Goal: Task Accomplishment & Management: Manage account settings

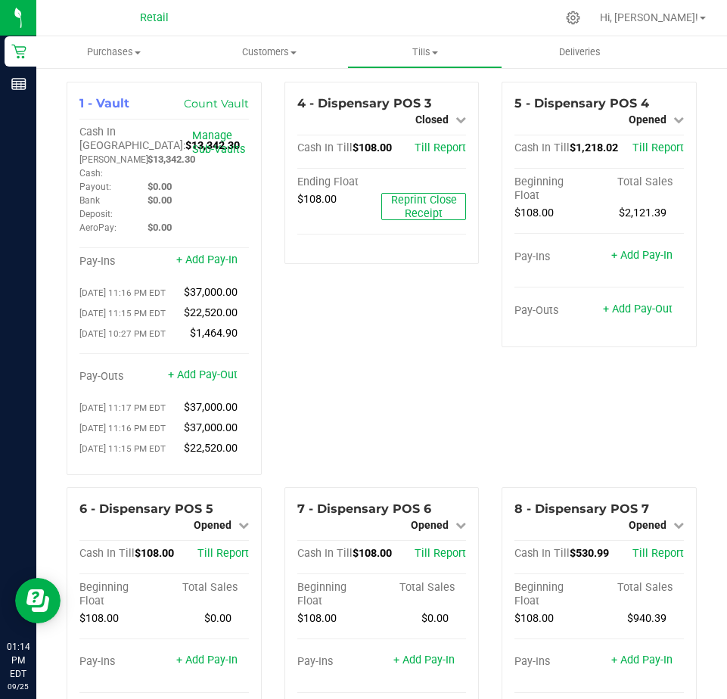
scroll to position [1739, 0]
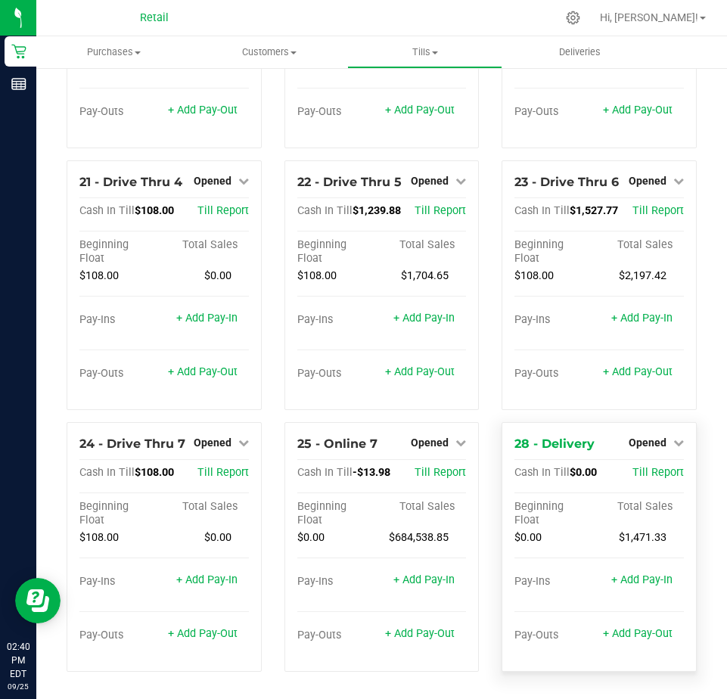
scroll to position [1759, 0]
click at [628, 373] on link "+ Add Pay-Out" at bounding box center [638, 371] width 70 height 13
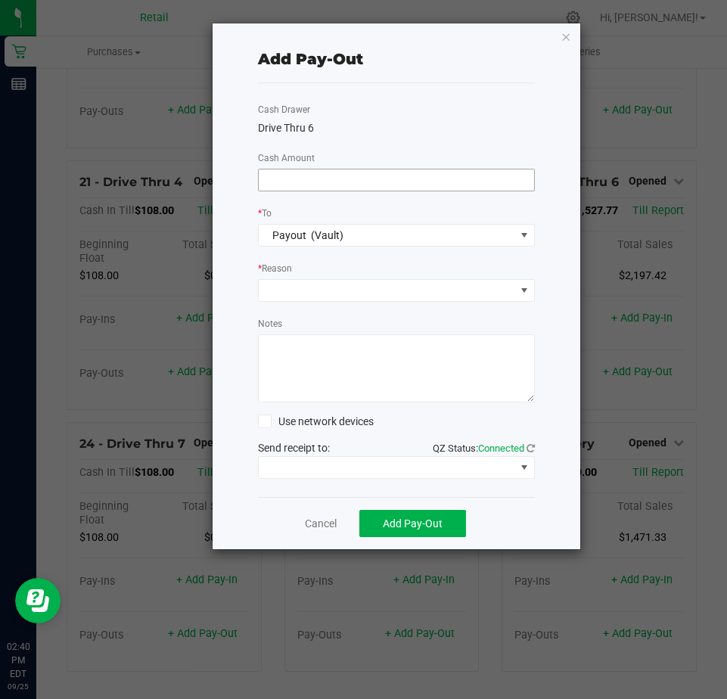
click at [287, 178] on input at bounding box center [396, 179] width 275 height 21
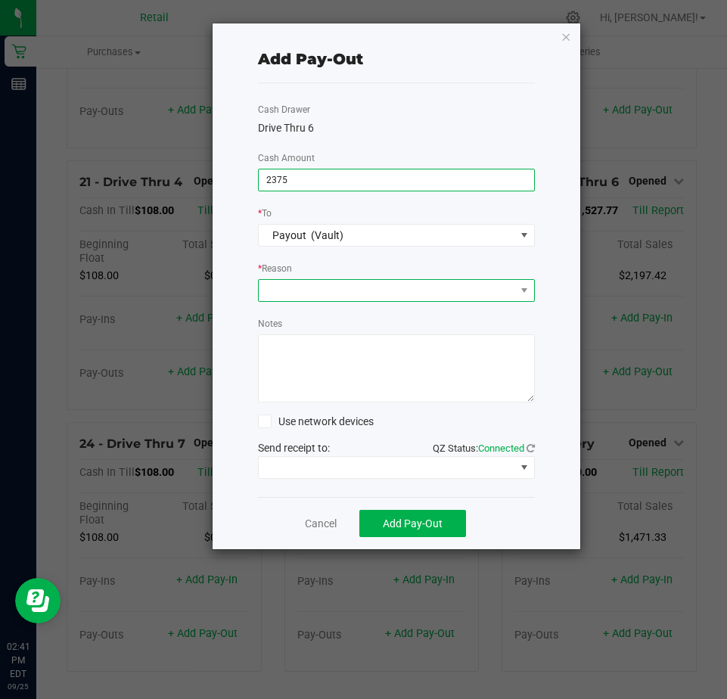
type input "$2,375.00"
click at [288, 288] on span at bounding box center [387, 290] width 256 height 21
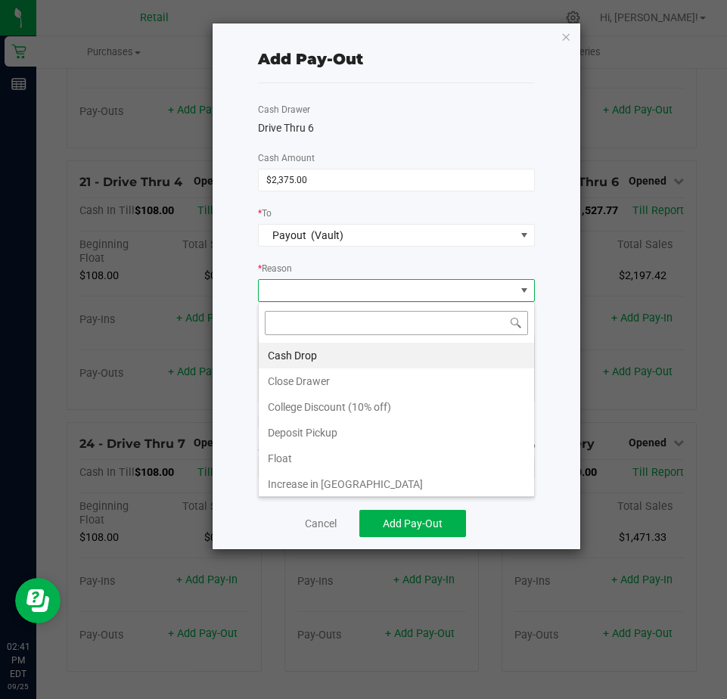
scroll to position [23, 277]
click at [285, 356] on li "Cash Drop" at bounding box center [396, 355] width 275 height 26
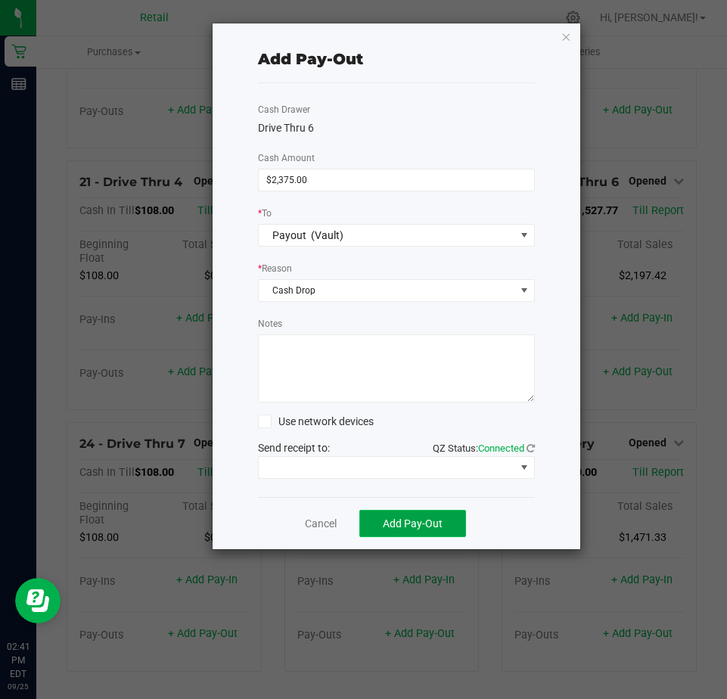
click at [401, 522] on span "Add Pay-Out" at bounding box center [413, 523] width 60 height 12
click at [308, 523] on link "Dismiss" at bounding box center [314, 524] width 36 height 16
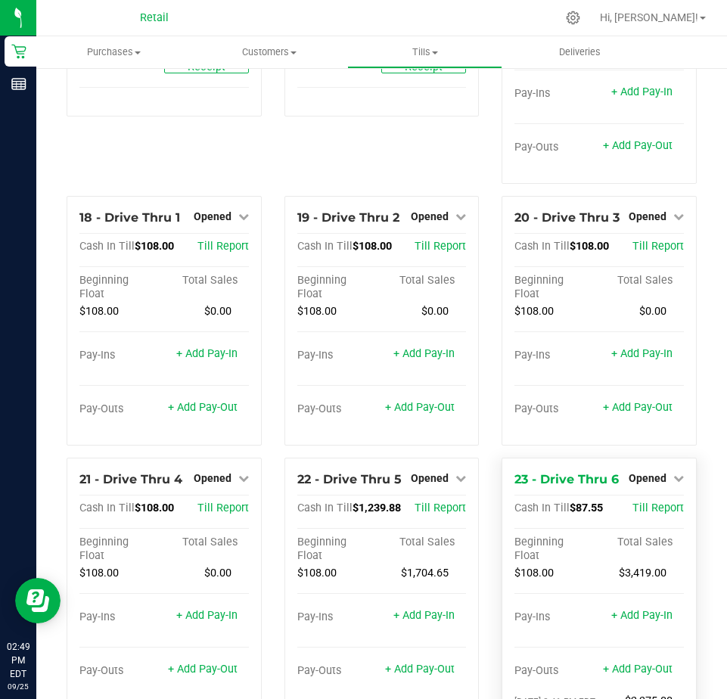
scroll to position [1306, 0]
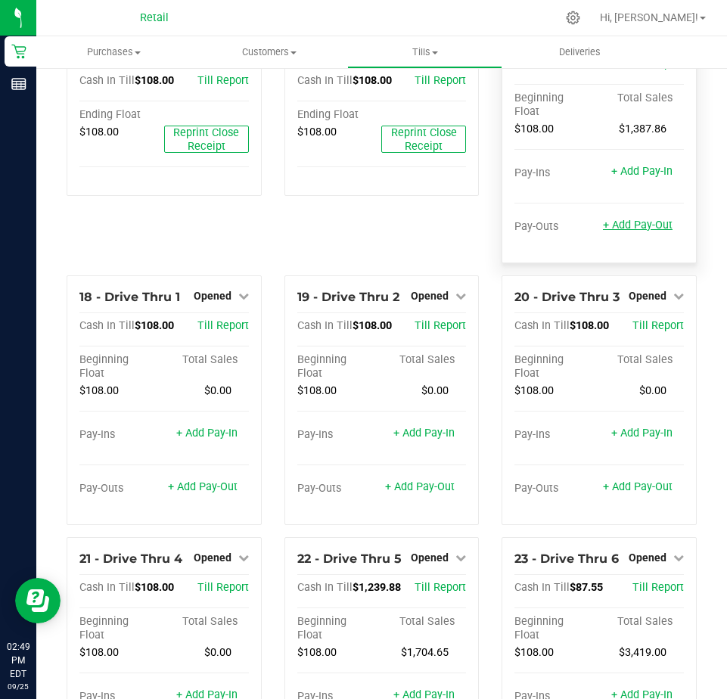
click at [635, 231] on link "+ Add Pay-Out" at bounding box center [638, 224] width 70 height 13
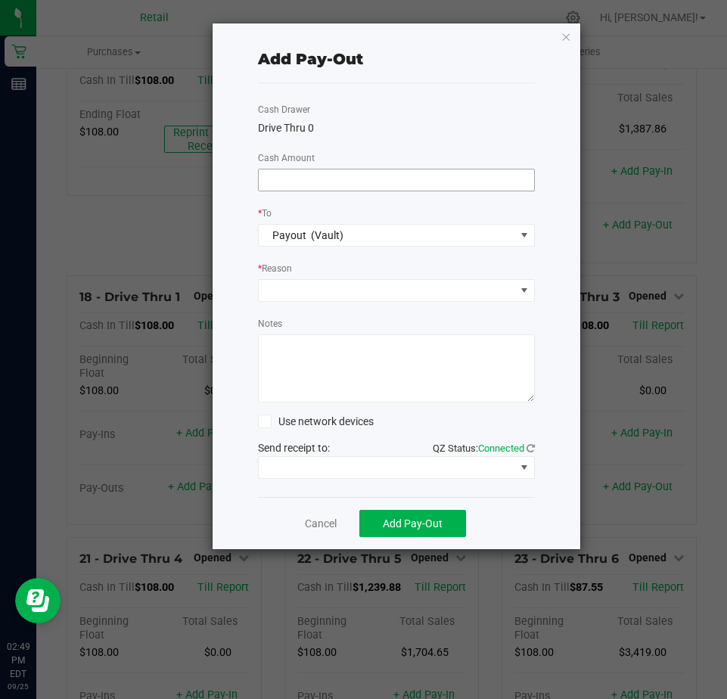
click at [279, 178] on input at bounding box center [396, 179] width 275 height 21
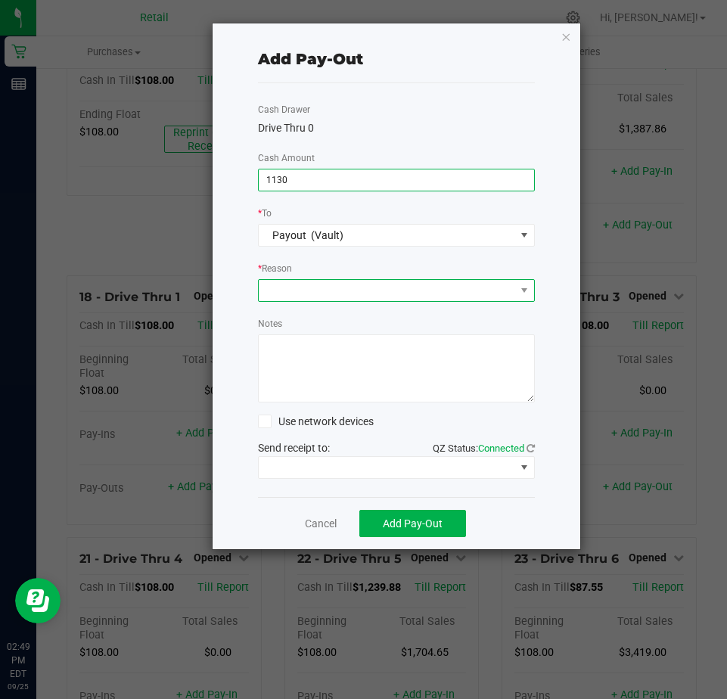
type input "$1,130.00"
click at [296, 290] on span at bounding box center [387, 290] width 256 height 21
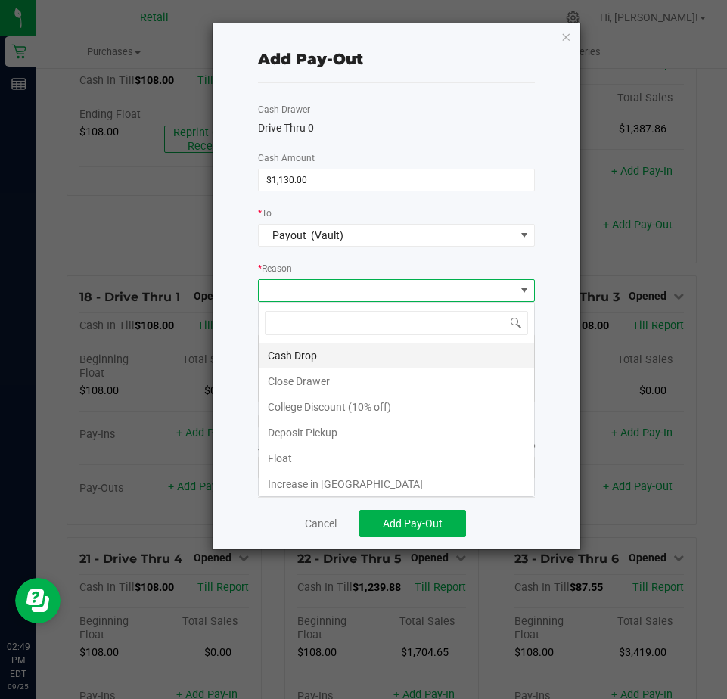
scroll to position [23, 277]
click at [291, 361] on li "Cash Drop" at bounding box center [396, 355] width 275 height 26
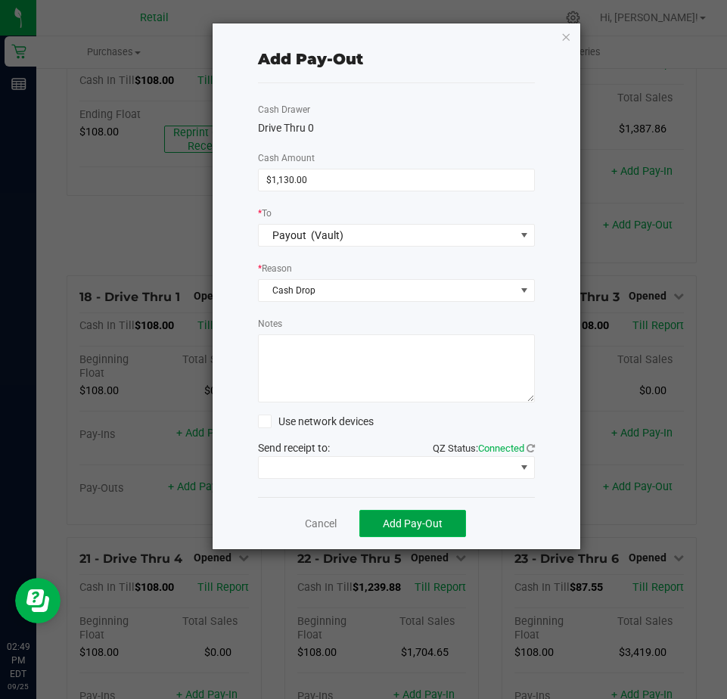
drag, startPoint x: 386, startPoint y: 524, endPoint x: 386, endPoint y: 515, distance: 9.1
click at [386, 519] on span "Add Pay-Out" at bounding box center [413, 523] width 60 height 12
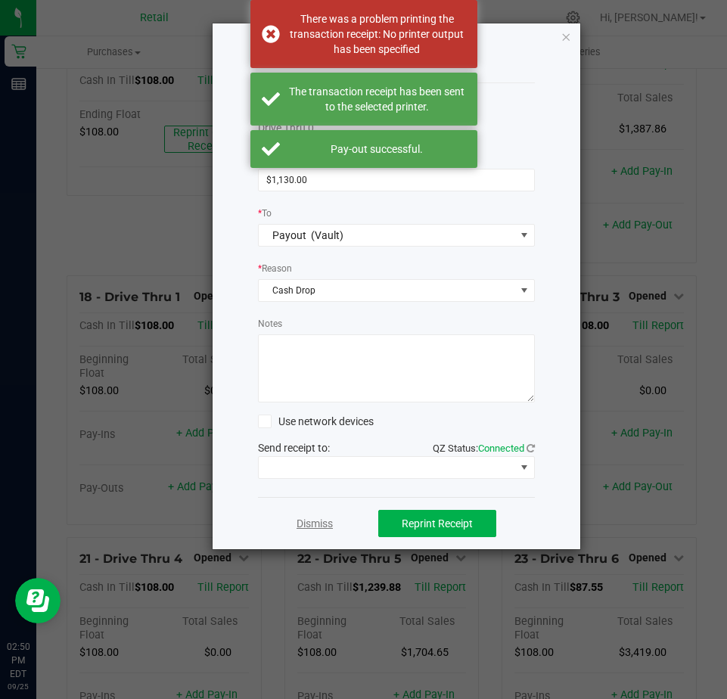
click at [322, 525] on link "Dismiss" at bounding box center [314, 524] width 36 height 16
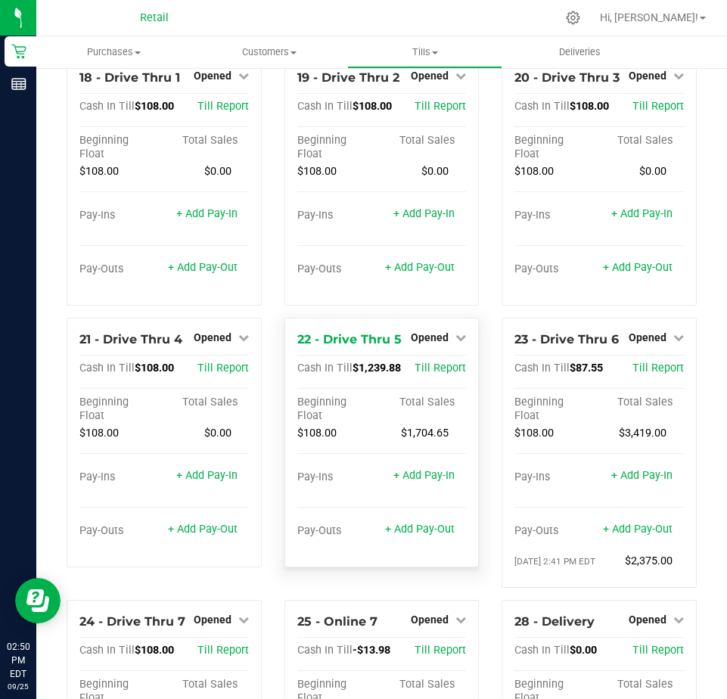
scroll to position [1532, 0]
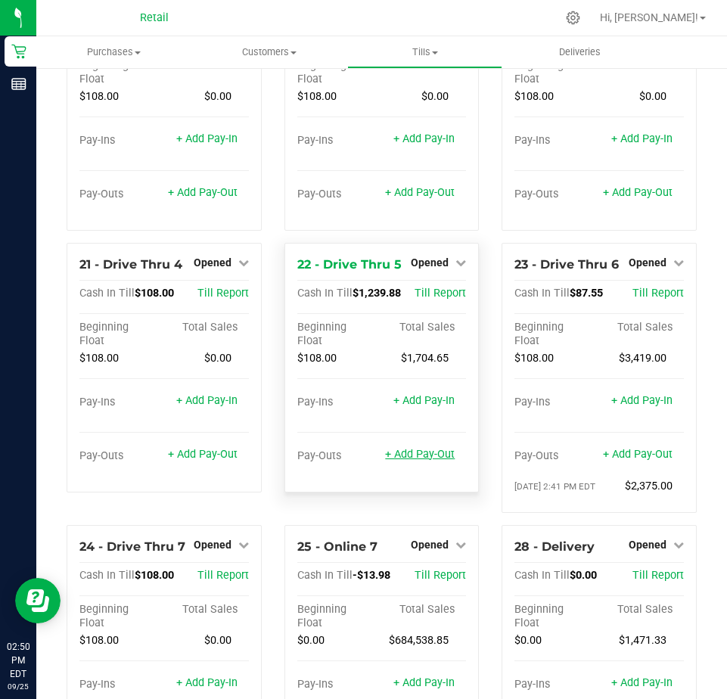
click at [414, 460] on link "+ Add Pay-Out" at bounding box center [420, 454] width 70 height 13
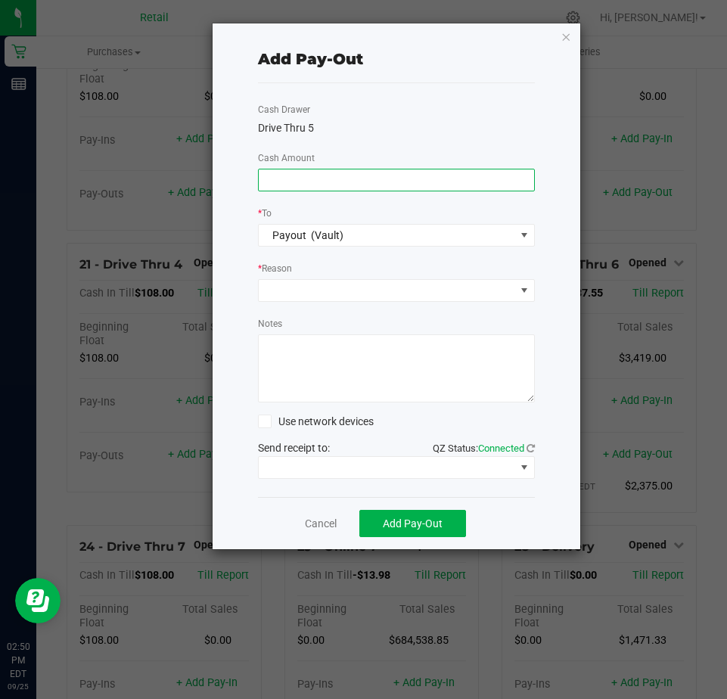
click at [283, 185] on input at bounding box center [396, 179] width 275 height 21
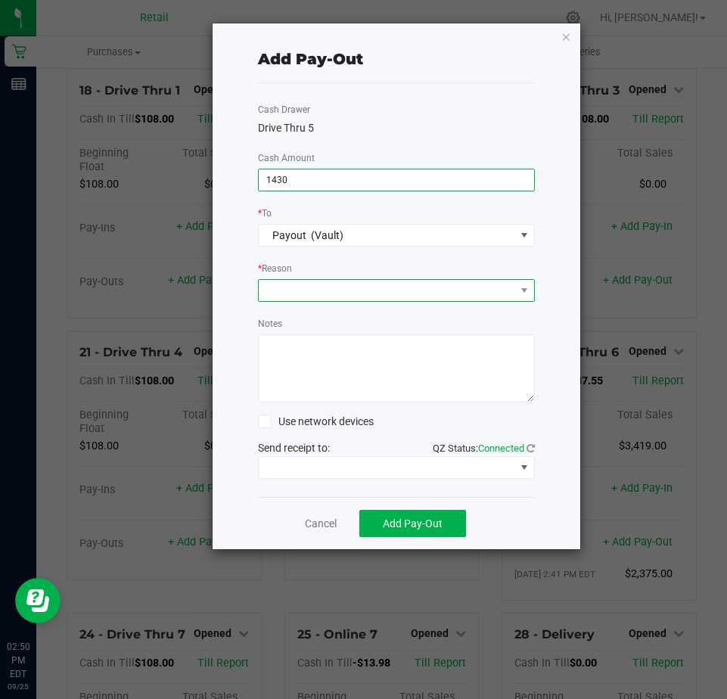
type input "$1,430.00"
click at [282, 282] on span at bounding box center [387, 290] width 256 height 21
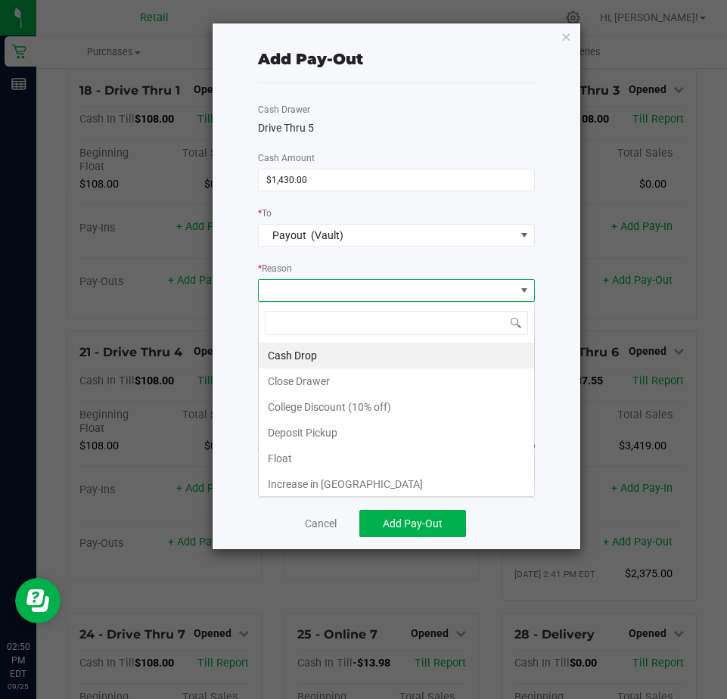
scroll to position [23, 277]
click at [294, 351] on li "Cash Drop" at bounding box center [396, 355] width 275 height 26
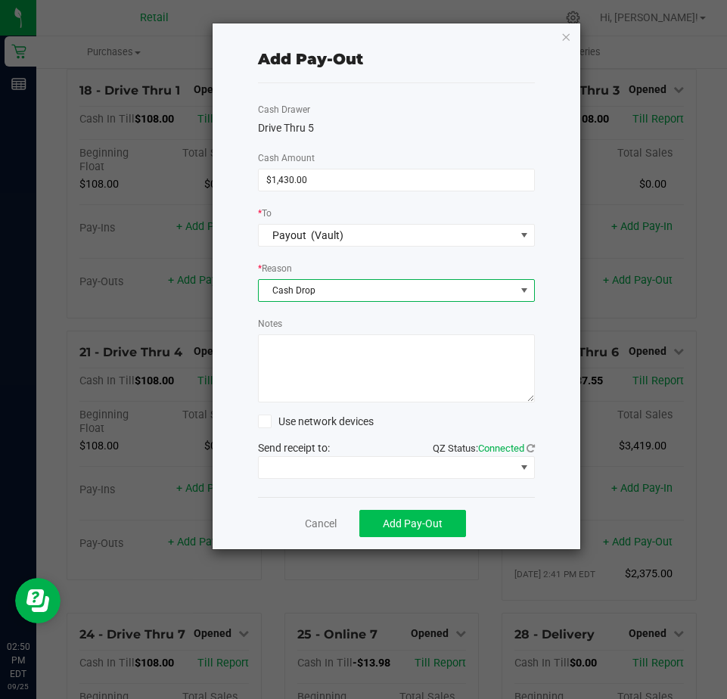
scroll to position [1519, 0]
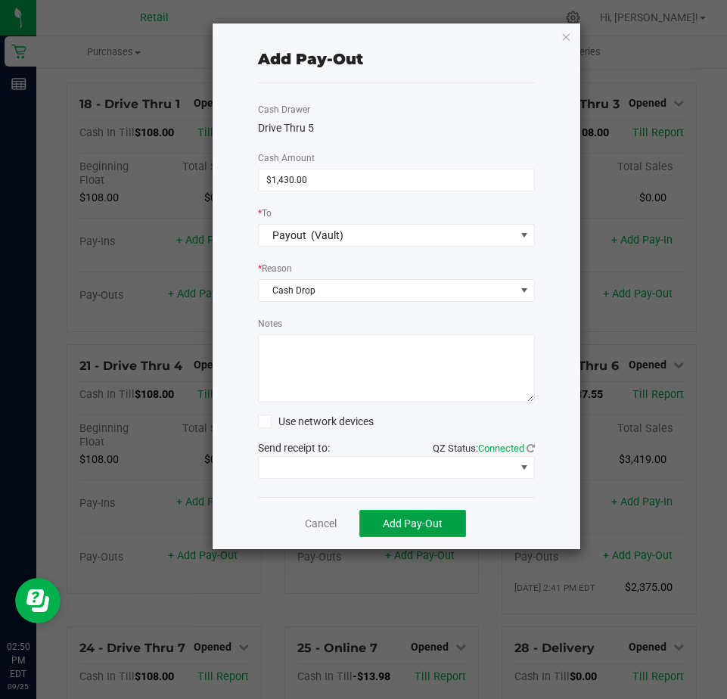
click at [416, 516] on button "Add Pay-Out" at bounding box center [412, 523] width 107 height 27
click at [314, 519] on link "Dismiss" at bounding box center [314, 524] width 36 height 16
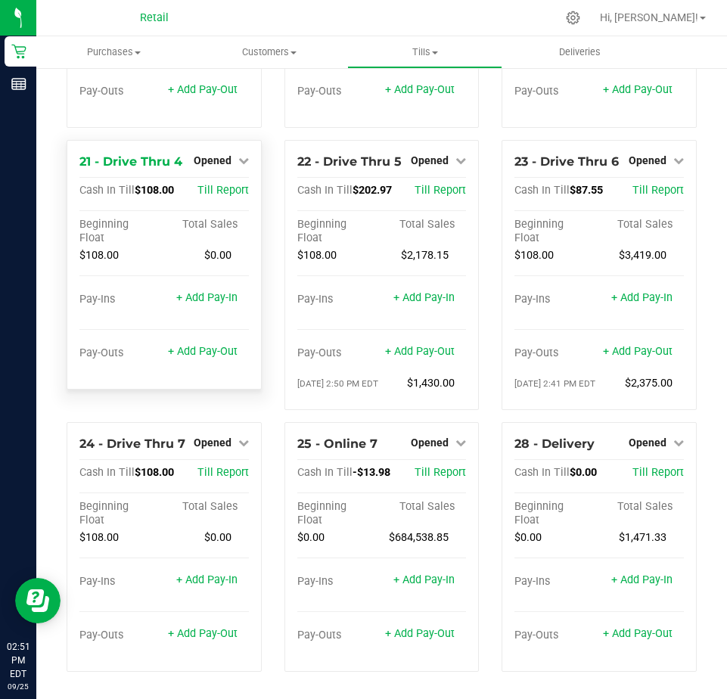
scroll to position [1774, 0]
click at [641, 163] on span "Opened" at bounding box center [647, 160] width 38 height 12
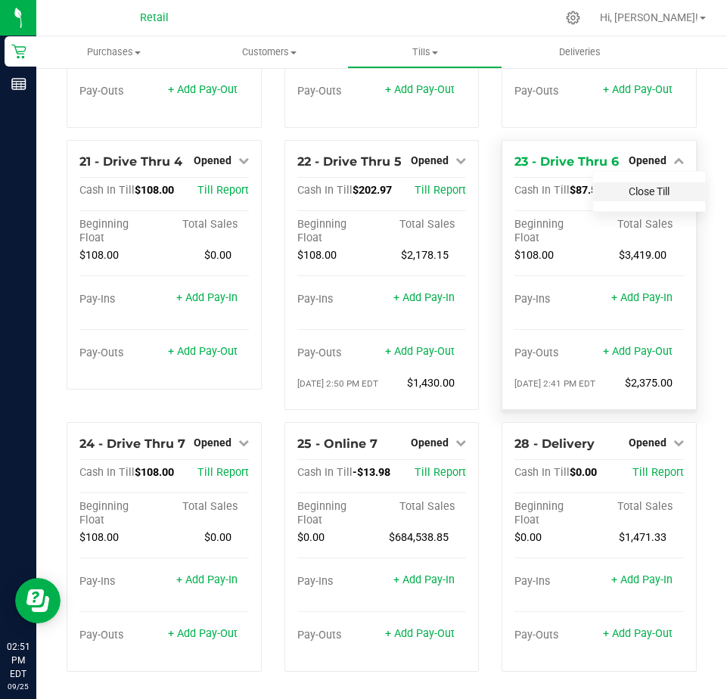
click at [631, 198] on div "Close Till" at bounding box center [648, 191] width 113 height 41
click at [629, 191] on link "Close Till" at bounding box center [648, 191] width 41 height 12
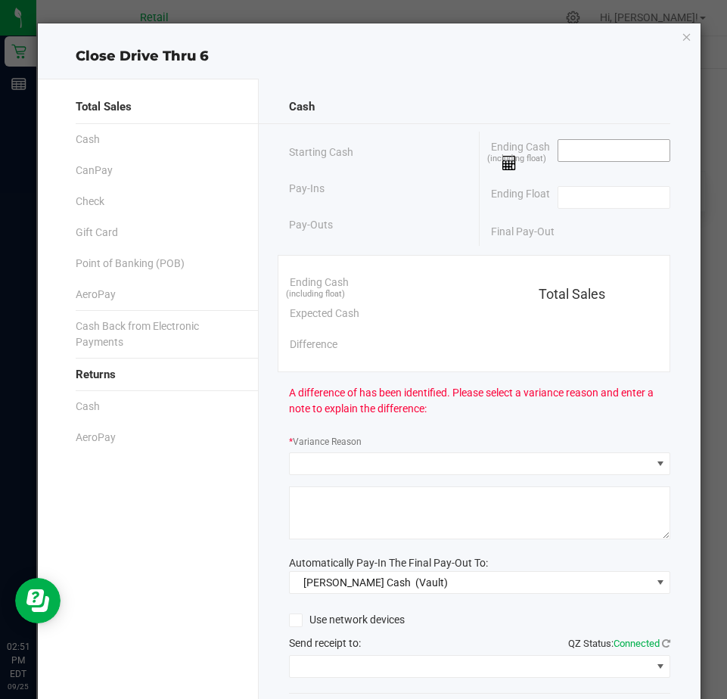
click at [569, 155] on input at bounding box center [613, 150] width 111 height 21
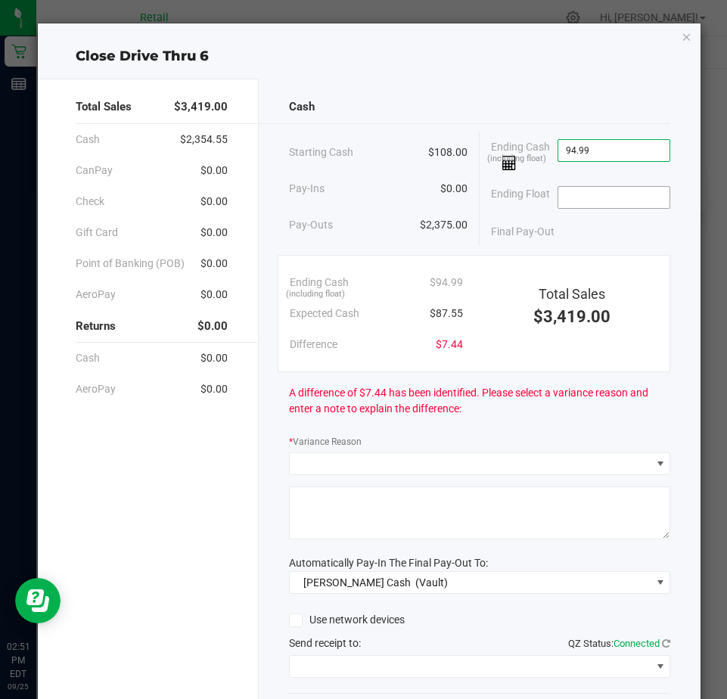
type input "$94.99"
click at [579, 203] on input at bounding box center [613, 197] width 111 height 21
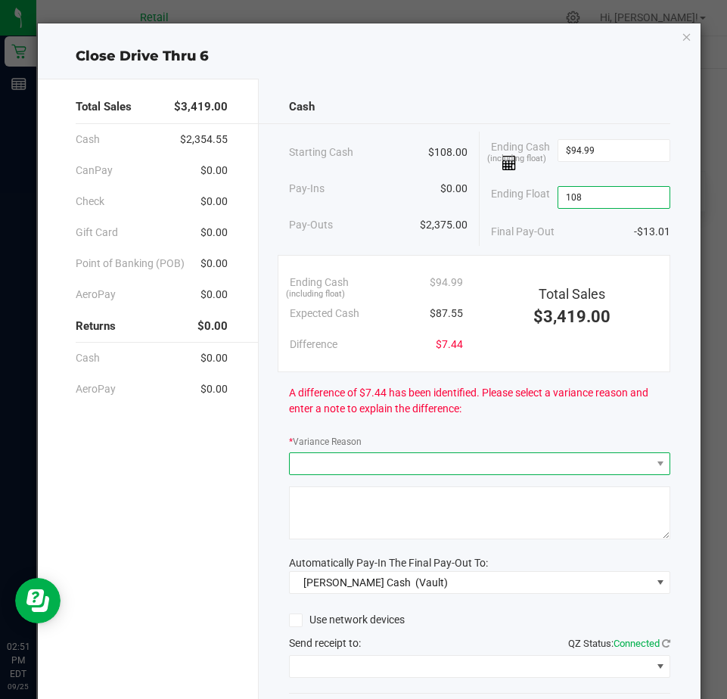
type input "$108.00"
drag, startPoint x: 327, startPoint y: 460, endPoint x: 315, endPoint y: 460, distance: 12.1
click at [323, 460] on span at bounding box center [470, 463] width 361 height 21
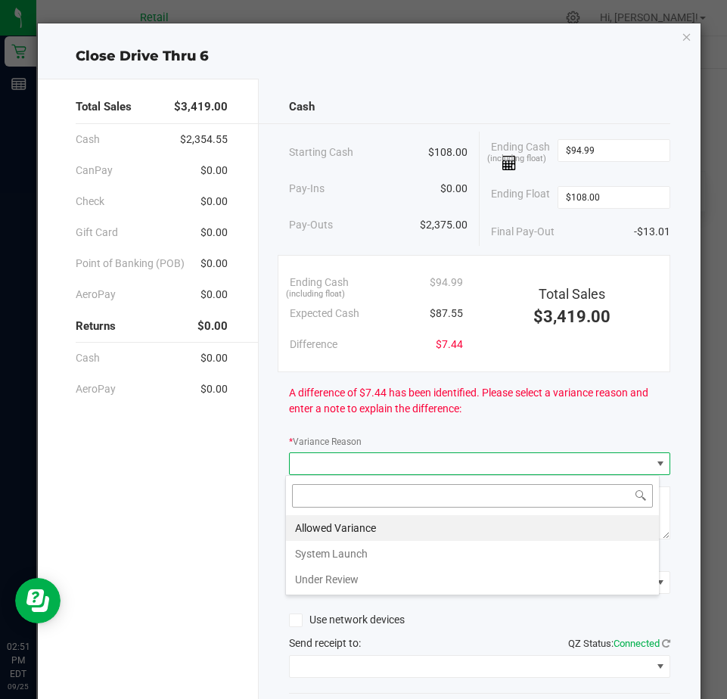
scroll to position [23, 375]
click at [316, 525] on li "Allowed Variance" at bounding box center [472, 528] width 373 height 26
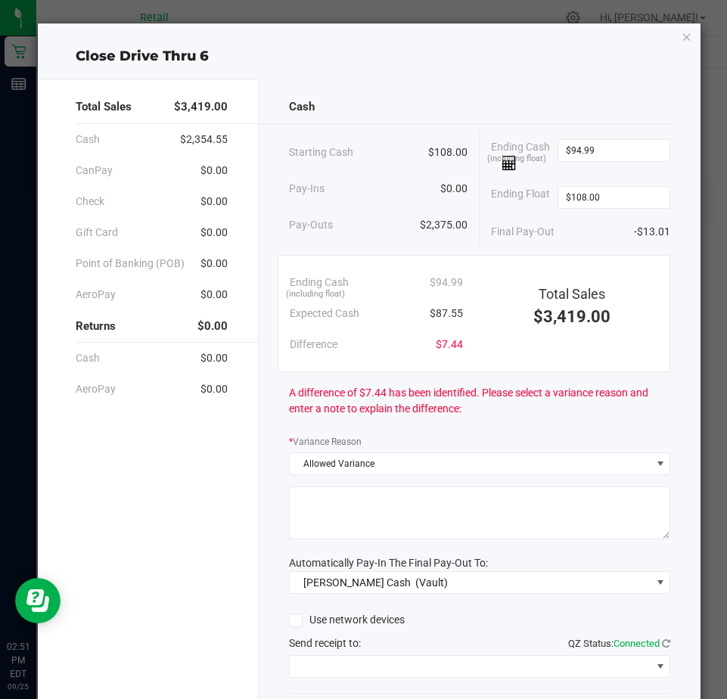
click at [322, 513] on textarea at bounding box center [479, 512] width 381 height 53
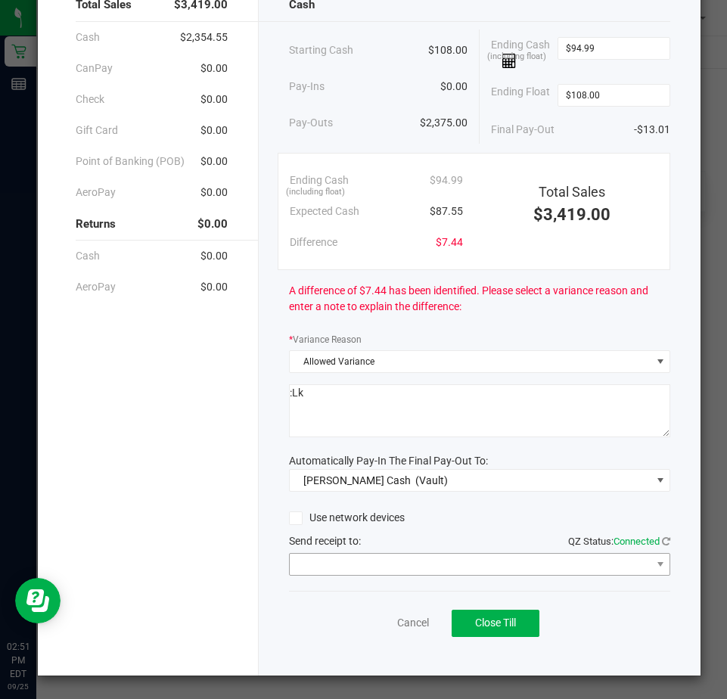
type textarea ":Lk"
click at [320, 554] on span at bounding box center [470, 563] width 361 height 21
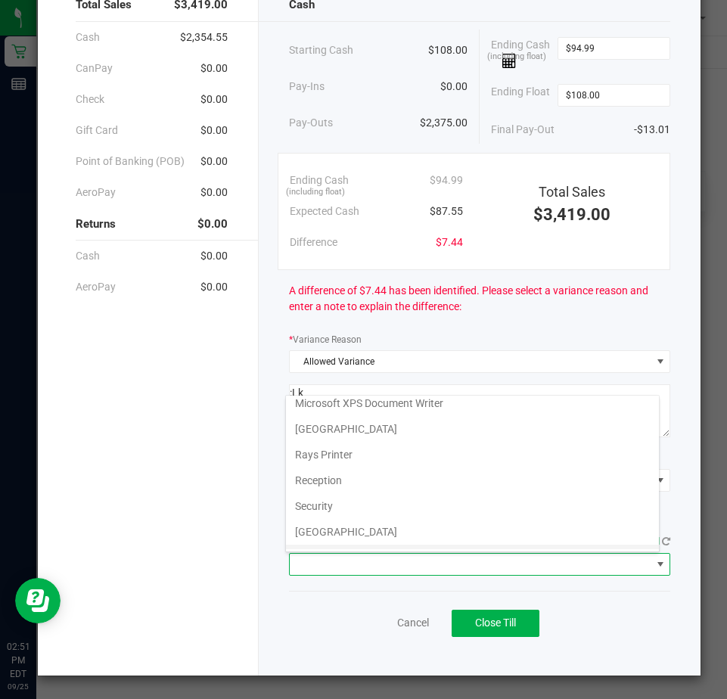
scroll to position [234, 0]
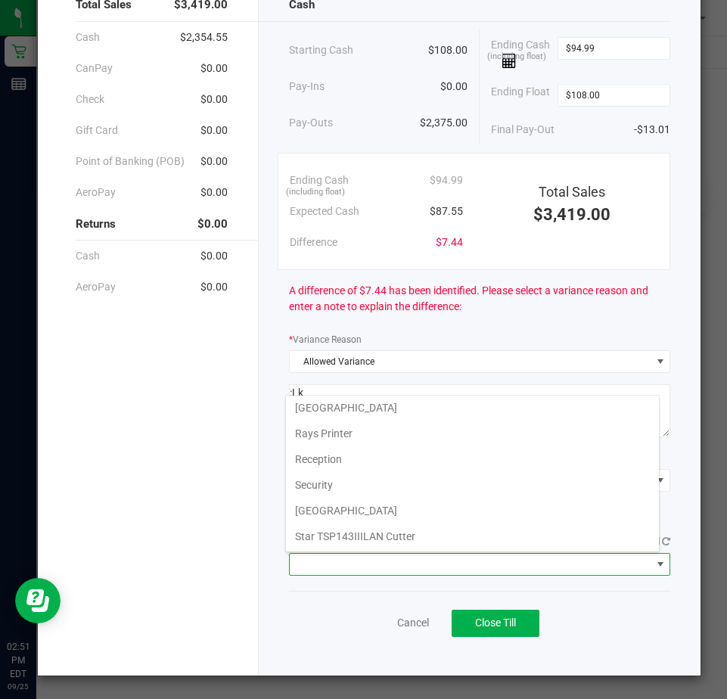
click at [327, 529] on Cutter "Star TSP143IIILAN Cutter" at bounding box center [472, 536] width 373 height 26
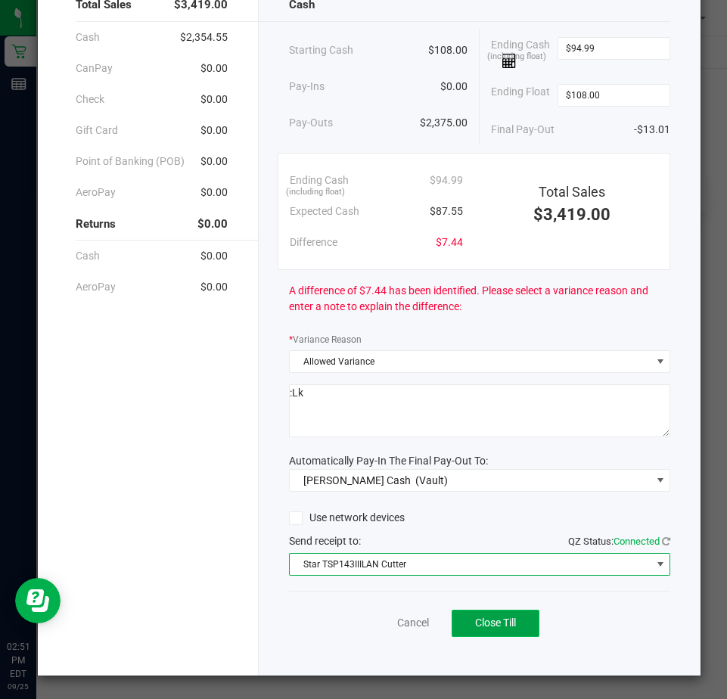
click at [475, 617] on span "Close Till" at bounding box center [495, 622] width 41 height 12
